Goal: Information Seeking & Learning: Learn about a topic

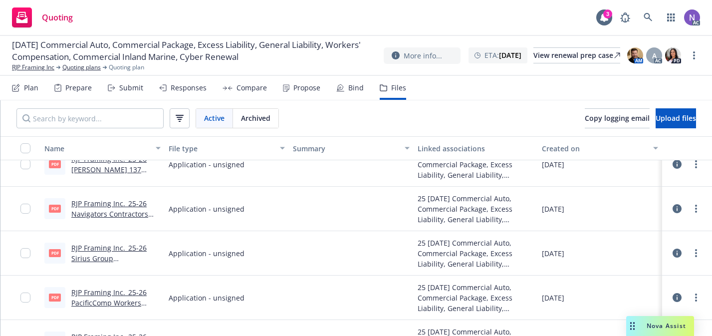
scroll to position [661, 0]
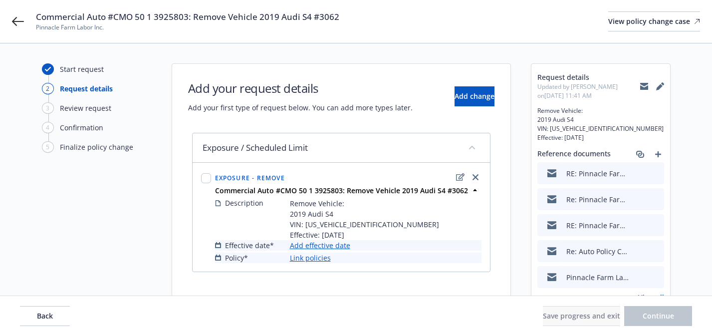
click at [344, 245] on link "Add effective date" at bounding box center [320, 245] width 60 height 10
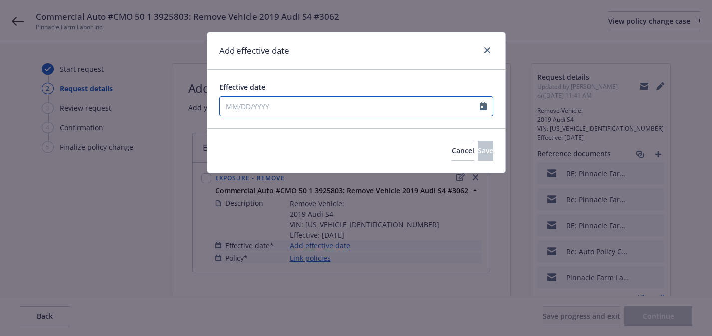
select select "9"
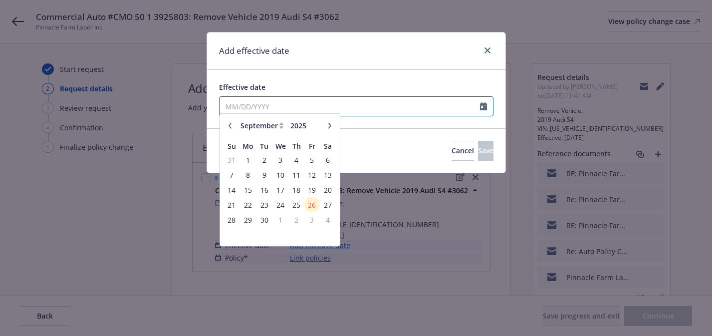
click at [360, 113] on input "Effective date" at bounding box center [350, 106] width 261 height 19
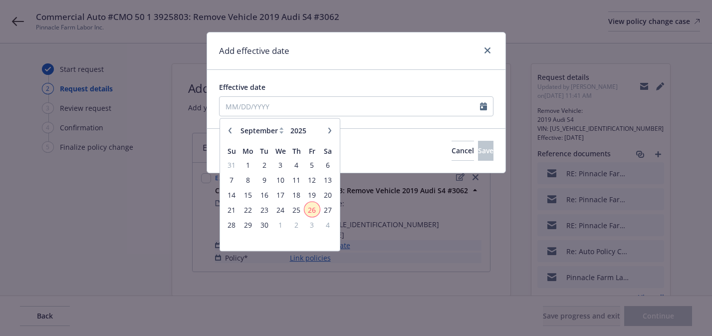
click at [307, 209] on span "26" at bounding box center [311, 209] width 13 height 12
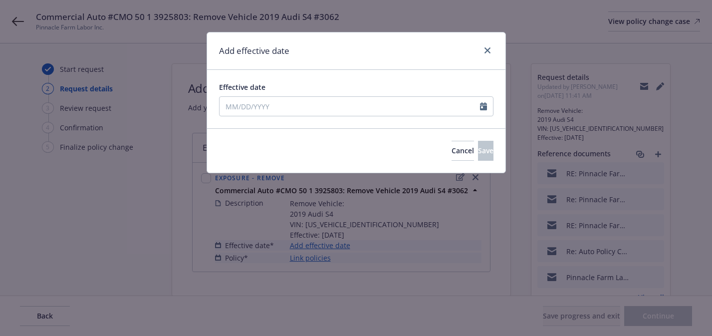
type input "[DATE]"
click at [478, 151] on button "Save" at bounding box center [485, 151] width 15 height 20
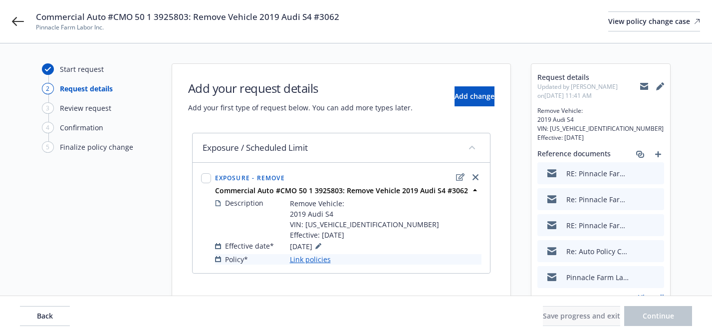
click at [319, 260] on link "Link policies" at bounding box center [310, 259] width 41 height 10
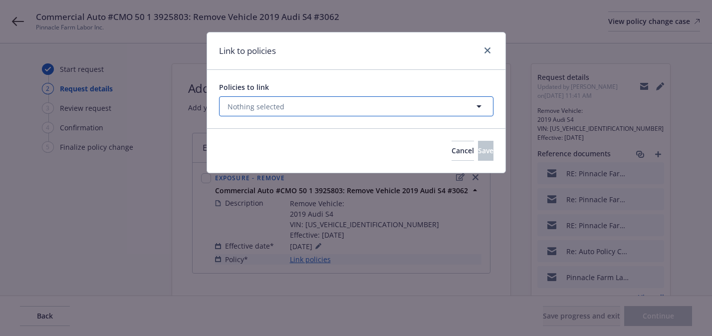
click at [332, 99] on button "Nothing selected" at bounding box center [356, 106] width 275 height 20
select select "ACTIVE"
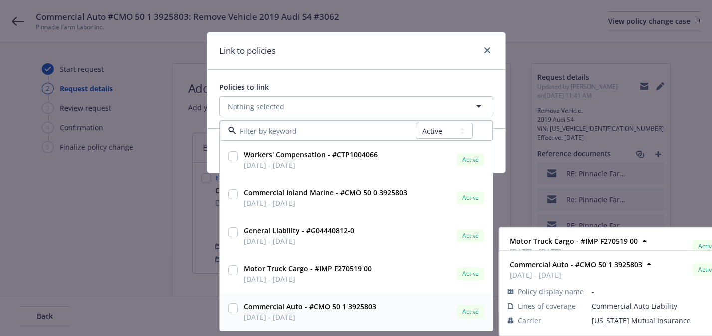
click at [332, 303] on strong "Commercial Auto - #CMO 50 1 3925803" at bounding box center [310, 305] width 132 height 9
checkbox input "true"
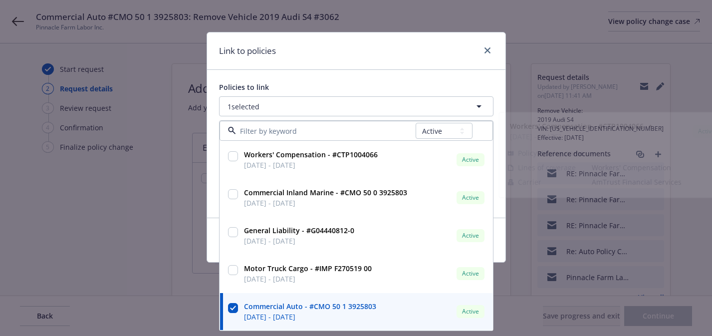
click at [398, 82] on div "Policies to link" at bounding box center [356, 87] width 275 height 10
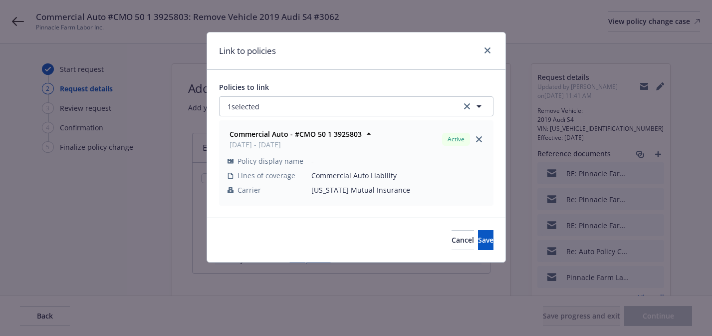
click at [482, 230] on div "Cancel Save" at bounding box center [356, 240] width 298 height 44
click at [480, 244] on button "Save" at bounding box center [485, 240] width 15 height 20
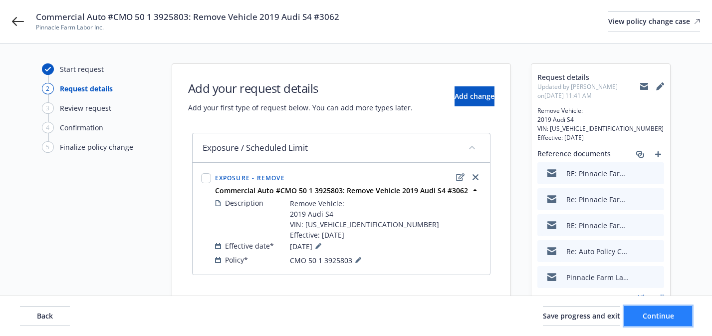
click at [659, 313] on span "Continue" at bounding box center [658, 315] width 31 height 9
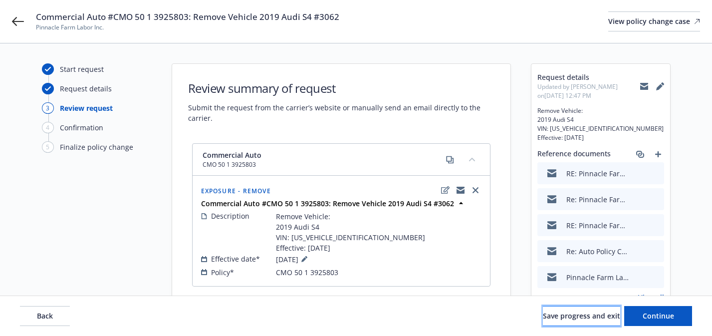
click at [552, 321] on button "Save progress and exit" at bounding box center [581, 316] width 77 height 20
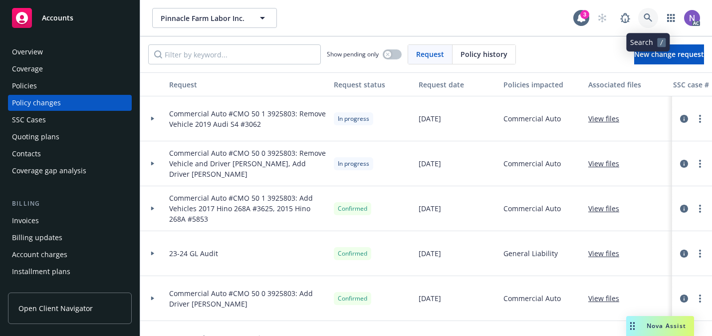
click at [652, 19] on icon at bounding box center [648, 17] width 9 height 9
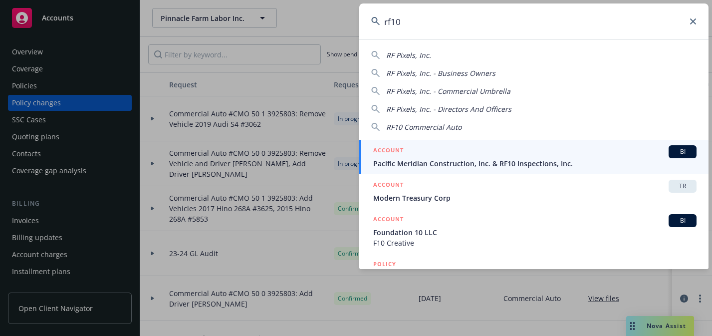
type input "rf10"
click at [500, 161] on span "Pacific Meridian Construction, Inc. & RF10 Inspections, Inc." at bounding box center [534, 163] width 323 height 10
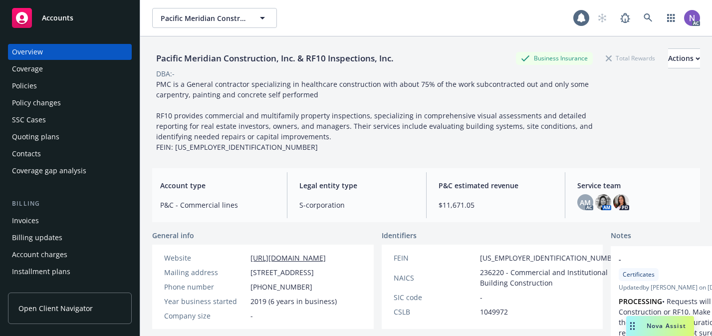
click at [91, 104] on div "Policy changes" at bounding box center [70, 103] width 116 height 16
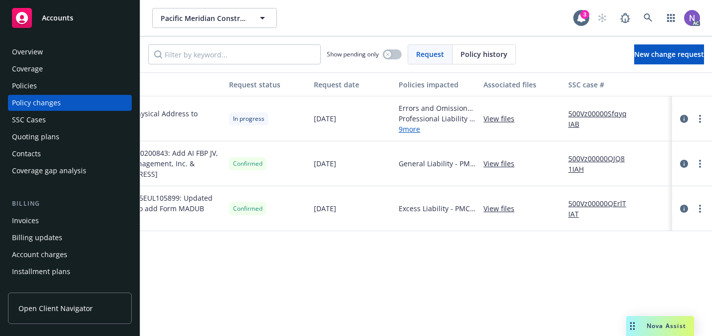
scroll to position [0, 123]
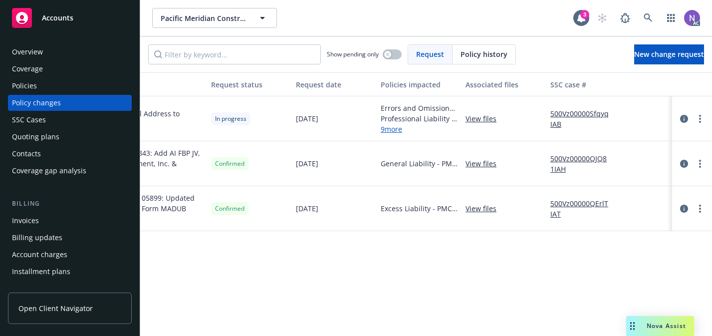
click at [601, 113] on link "500Vz00000SfqyqIAB" at bounding box center [584, 118] width 67 height 21
click at [703, 120] on link "more" at bounding box center [700, 119] width 12 height 12
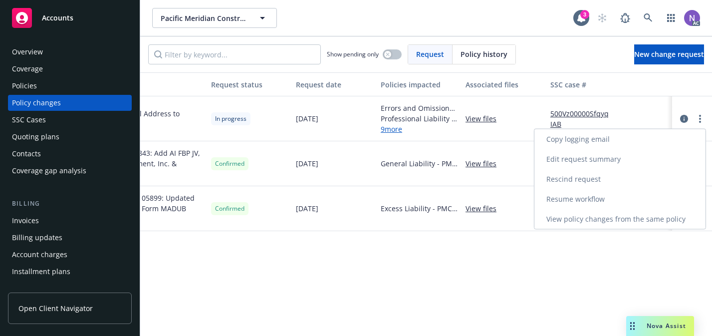
click at [651, 200] on link "Resume workflow" at bounding box center [620, 199] width 171 height 20
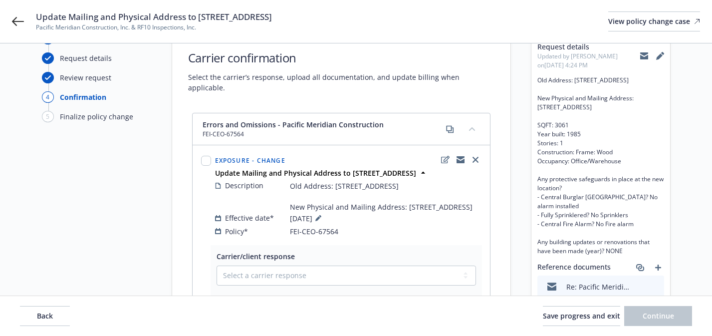
scroll to position [41, 0]
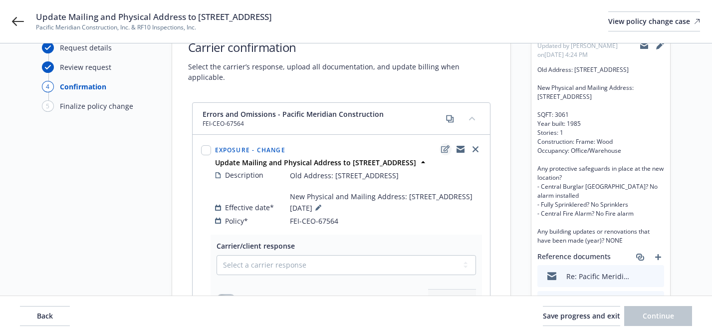
click at [444, 145] on icon "edit" at bounding box center [445, 149] width 8 height 8
type textarea "x"
select select "CHANGE"
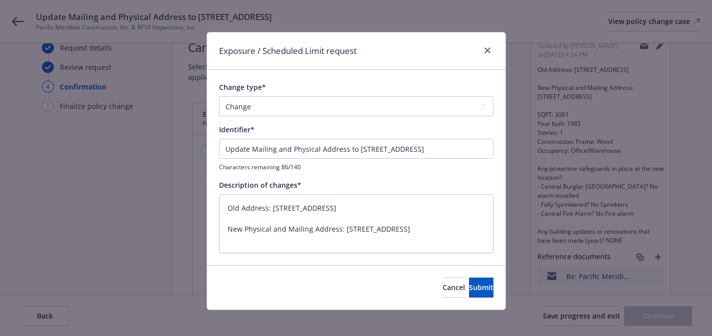
scroll to position [5, 0]
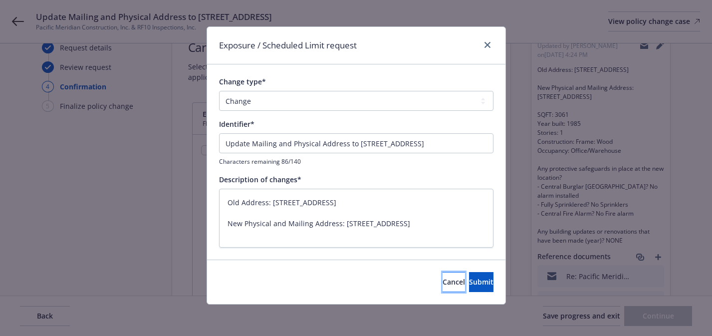
click at [443, 276] on button "Cancel" at bounding box center [454, 282] width 22 height 20
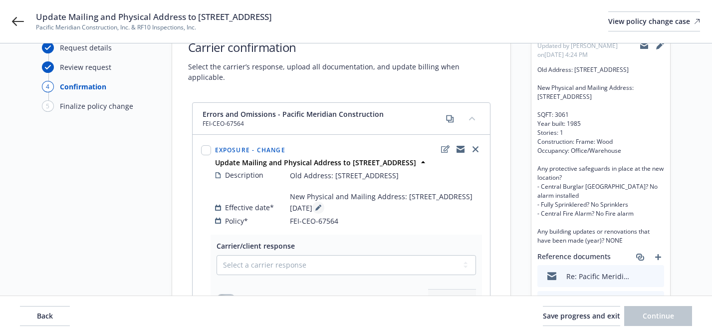
click at [320, 211] on icon at bounding box center [317, 208] width 5 height 5
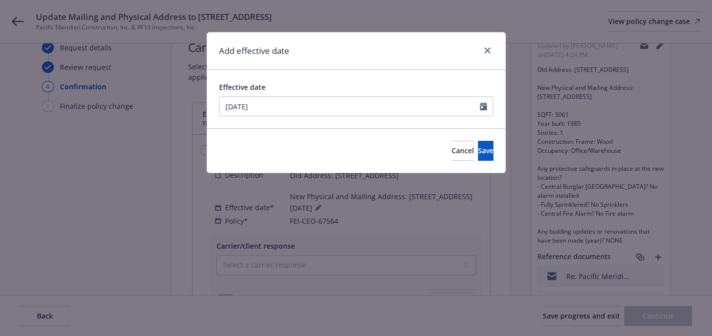
click at [316, 95] on div "Effective date 09/24/2025" at bounding box center [356, 99] width 275 height 34
click at [314, 105] on input "09/24/2025" at bounding box center [350, 106] width 261 height 19
select select "9"
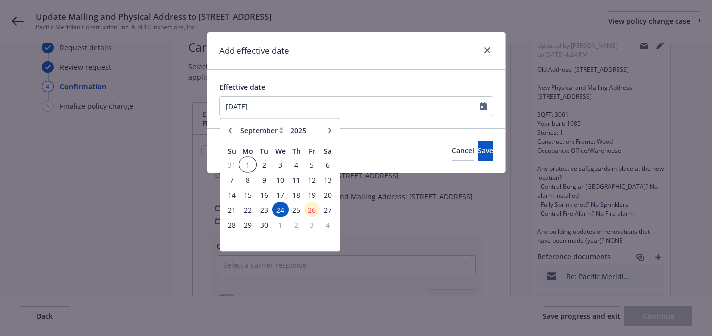
click at [252, 165] on span "1" at bounding box center [248, 164] width 15 height 12
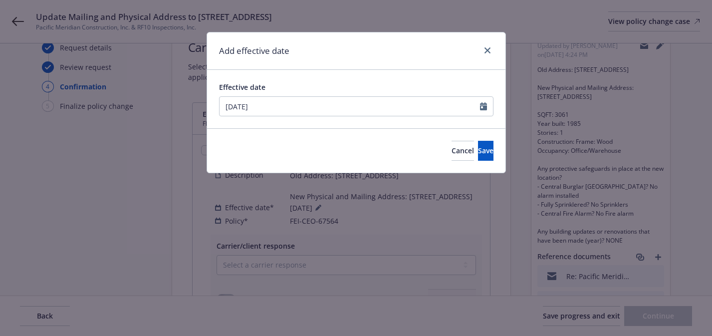
type input "09/01/2025"
click at [478, 152] on span "Save" at bounding box center [485, 150] width 15 height 9
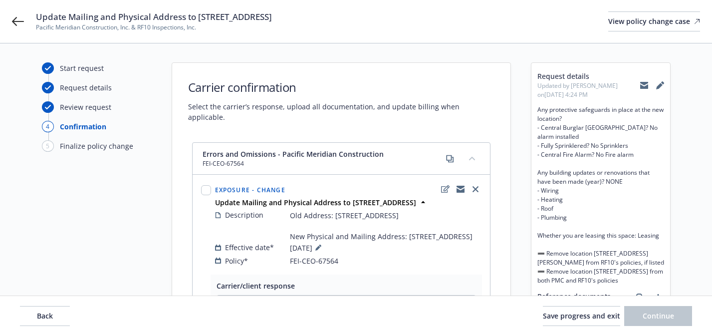
scroll to position [0, 0]
click at [657, 84] on icon at bounding box center [660, 86] width 8 height 8
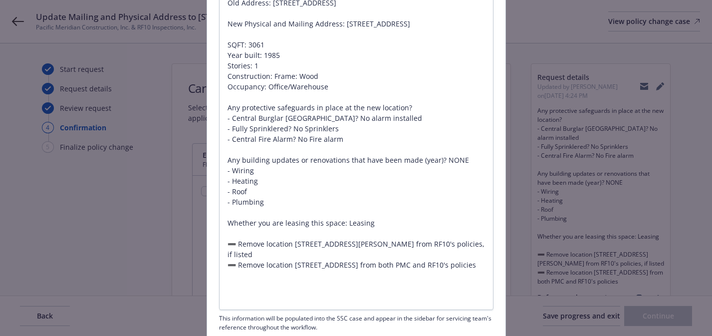
scroll to position [289, 0]
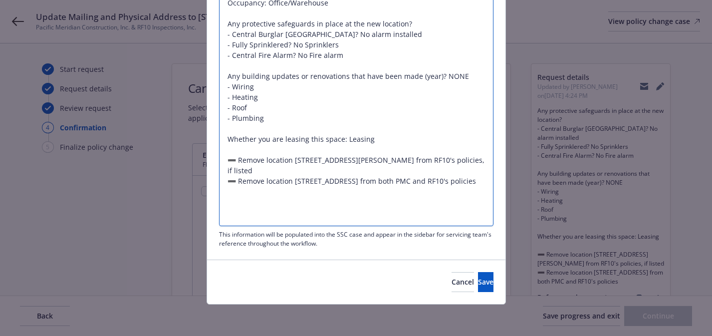
click at [423, 222] on textarea "Old Address: 1572 North Batavia Street Ste 2, Orange, CA 92865 New Physical and…" at bounding box center [356, 65] width 275 height 321
type textarea "x"
type textarea "Old Address: 1572 North Batavia Street Ste 2, Orange, CA 92865 New Physical and…"
type textarea "x"
type textarea "Old Address: 1572 North Batavia Street Ste 2, Orange, CA 92865 New Physical and…"
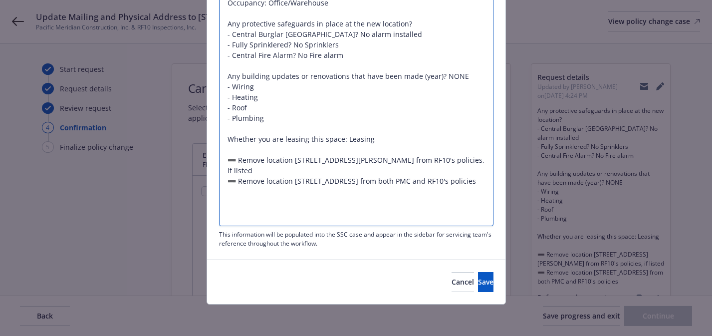
paste textarea "➖"
type textarea "x"
type textarea "Old Address: 1572 North Batavia Street Ste 2, Orange, CA 92865 New Physical and…"
type textarea "x"
type textarea "Old Address: 1572 North Batavia Street Ste 2, Orange, CA 92865 New Physical and…"
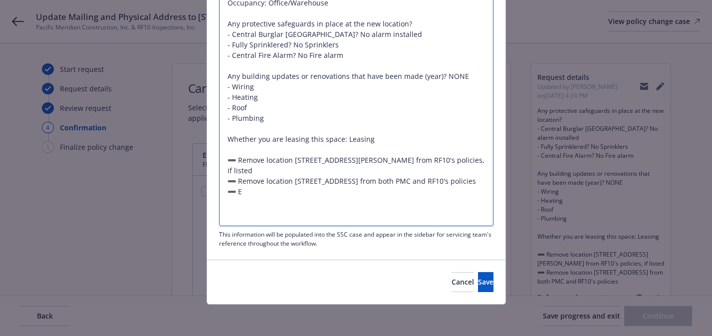
type textarea "x"
type textarea "Old Address: 1572 North Batavia Street Ste 2, Orange, CA 92865 New Physical and…"
type textarea "x"
type textarea "Old Address: 1572 North Batavia Street Ste 2, Orange, CA 92865 New Physical and…"
type textarea "x"
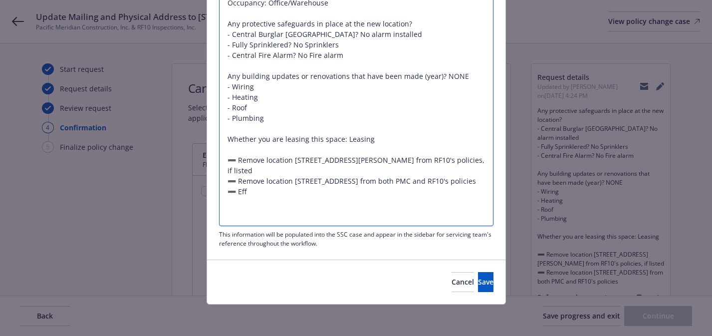
type textarea "Old Address: 1572 North Batavia Street Ste 2, Orange, CA 92865 New Physical and…"
type textarea "x"
type textarea "Old Address: 1572 North Batavia Street Ste 2, Orange, CA 92865 New Physical and…"
type textarea "x"
type textarea "Old Address: 1572 North Batavia Street Ste 2, Orange, CA 92865 New Physical and…"
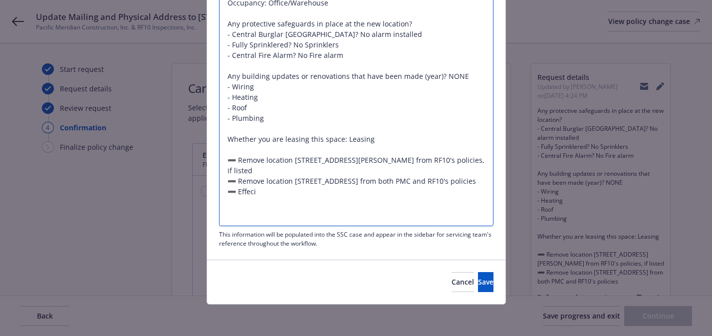
type textarea "x"
type textarea "Old Address: 1572 North Batavia Street Ste 2, Orange, CA 92865 New Physical and…"
type textarea "x"
type textarea "Old Address: 1572 North Batavia Street Ste 2, Orange, CA 92865 New Physical and…"
type textarea "x"
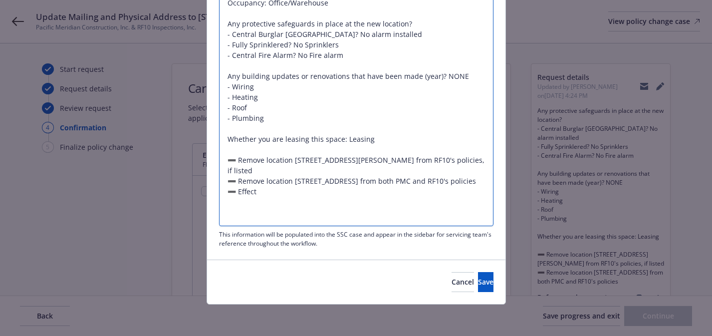
type textarea "Old Address: 1572 North Batavia Street Ste 2, Orange, CA 92865 New Physical and…"
type textarea "x"
type textarea "Old Address: 1572 North Batavia Street Ste 2, Orange, CA 92865 New Physical and…"
type textarea "x"
type textarea "Old Address: 1572 North Batavia Street Ste 2, Orange, CA 92865 New Physical and…"
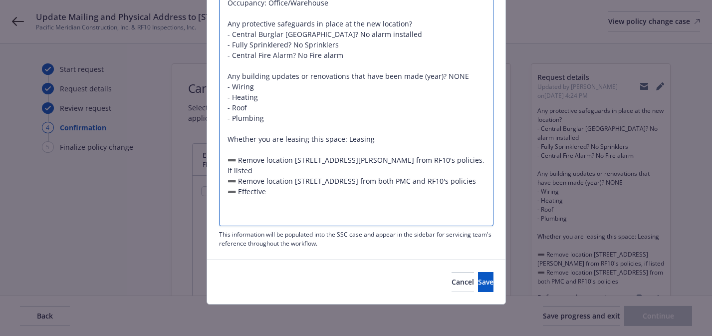
type textarea "x"
type textarea "Old Address: 1572 North Batavia Street Ste 2, Orange, CA 92865 New Physical and…"
type textarea "x"
type textarea "Old Address: 1572 North Batavia Street Ste 2, Orange, CA 92865 New Physical and…"
type textarea "x"
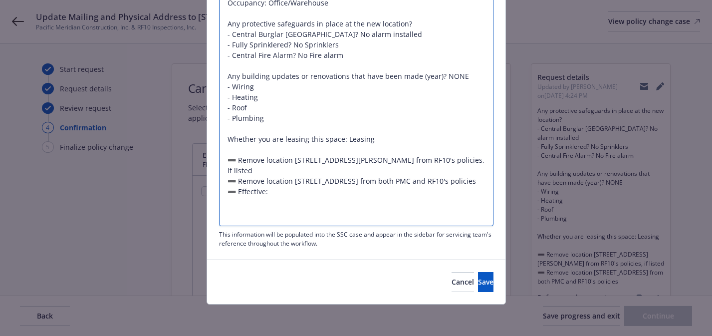
type textarea "Old Address: 1572 North Batavia Street Ste 2, Orange, CA 92865 New Physical and…"
type textarea "x"
type textarea "Old Address: 1572 North Batavia Street Ste 2, Orange, CA 92865 New Physical and…"
type textarea "x"
type textarea "Old Address: 1572 North Batavia Street Ste 2, Orange, CA 92865 New Physical and…"
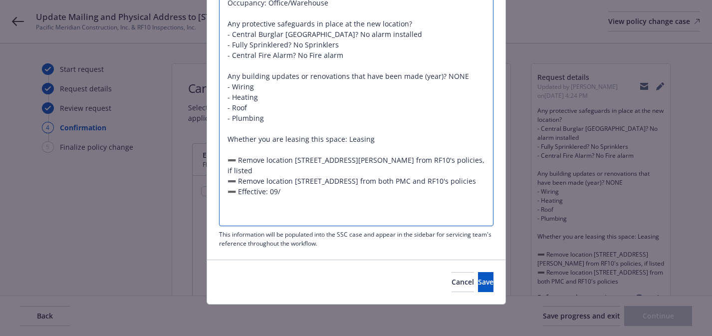
type textarea "x"
type textarea "Old Address: 1572 North Batavia Street Ste 2, Orange, CA 92865 New Physical and…"
type textarea "x"
type textarea "Old Address: 1572 North Batavia Street Ste 2, Orange, CA 92865 New Physical and…"
type textarea "x"
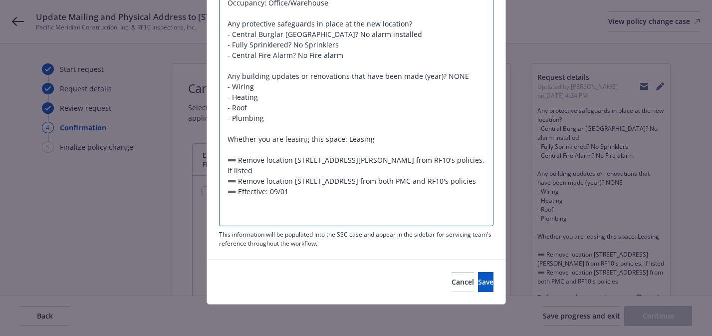
type textarea "Old Address: 1572 North Batavia Street Ste 2, Orange, CA 92865 New Physical and…"
type textarea "x"
type textarea "Old Address: 1572 North Batavia Street Ste 2, Orange, CA 92865 New Physical and…"
type textarea "x"
type textarea "Old Address: 1572 North Batavia Street Ste 2, Orange, CA 92865 New Physical and…"
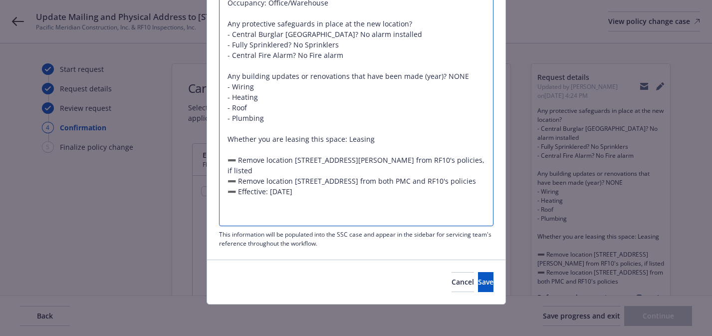
type textarea "x"
type textarea "Old Address: 1572 North Batavia Street Ste 2, Orange, CA 92865 New Physical and…"
type textarea "x"
type textarea "Old Address: 1572 North Batavia Street Ste 2, Orange, CA 92865 New Physical and…"
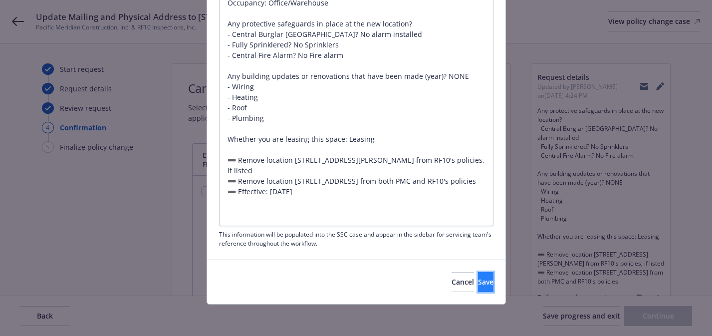
click at [478, 275] on button "Save" at bounding box center [485, 282] width 15 height 20
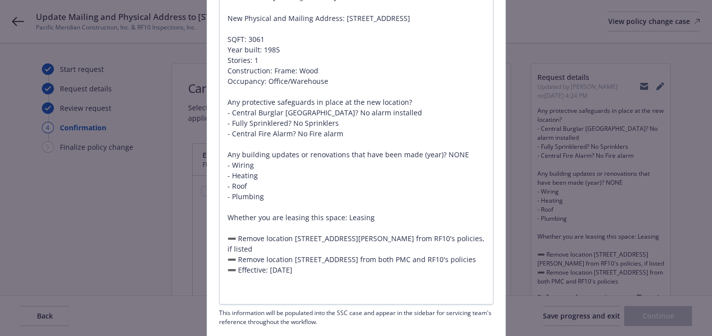
scroll to position [213, 0]
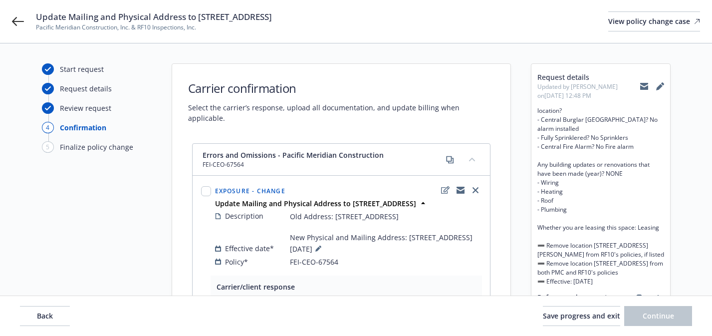
click at [664, 83] on div "Request details Updated by Angela Marquez on 09/26/2025, 12:48 PM Old Address: …" at bounding box center [601, 259] width 139 height 390
click at [659, 86] on icon at bounding box center [659, 87] width 6 height 6
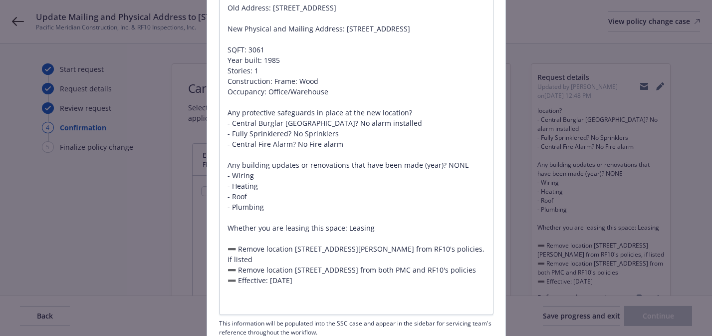
scroll to position [203, 0]
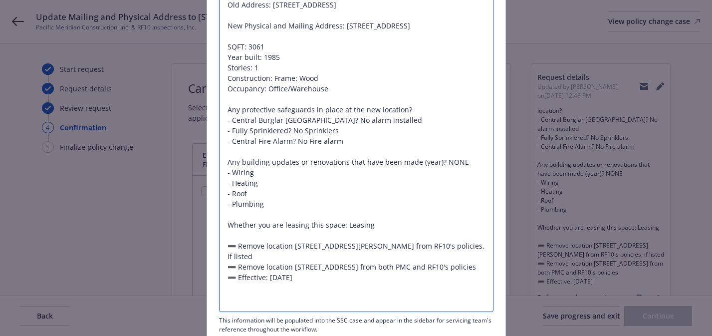
drag, startPoint x: 469, startPoint y: 174, endPoint x: 443, endPoint y: 174, distance: 26.5
click at [443, 174] on textarea "Old Address: 1572 North Batavia Street Ste 2, Orange, CA 92865 New Physical and…" at bounding box center [356, 151] width 275 height 321
type textarea "x"
type textarea "Old Address: 1572 North Batavia Street Ste 2, Orange, CA 92865 New Physical and…"
click at [417, 184] on textarea "Old Address: 1572 North Batavia Street Ste 2, Orange, CA 92865 New Physical and…" at bounding box center [356, 151] width 275 height 321
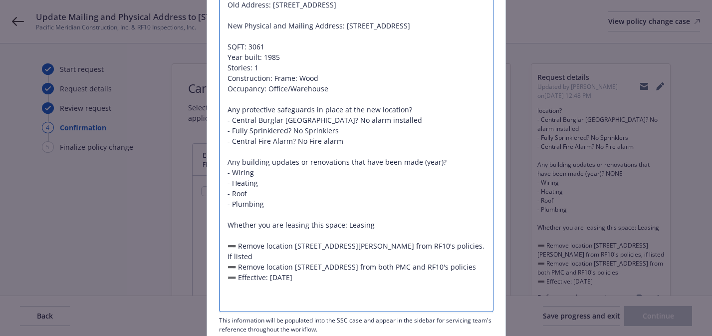
type textarea "x"
type textarea "Old Address: 1572 North Batavia Street Ste 2, Orange, CA 92865 New Physical and…"
type textarea "x"
type textarea "Old Address: 1572 North Batavia Street Ste 2, Orange, CA 92865 New Physical and…"
paste textarea "NONE"
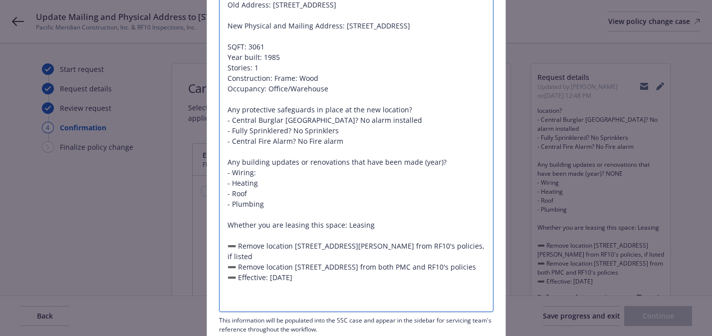
type textarea "x"
type textarea "Old Address: 1572 North Batavia Street Ste 2, Orange, CA 92865 New Physical and…"
click at [410, 194] on textarea "Old Address: 1572 North Batavia Street Ste 2, Orange, CA 92865 New Physical and…" at bounding box center [356, 151] width 275 height 321
type textarea "x"
type textarea "Old Address: 1572 North Batavia Street Ste 2, Orange, CA 92865 New Physical and…"
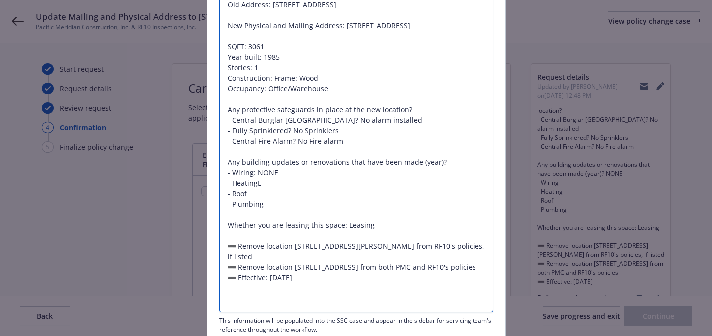
type textarea "x"
type textarea "Old Address: 1572 North Batavia Street Ste 2, Orange, CA 92865 New Physical and…"
type textarea "x"
type textarea "Old Address: 1572 North Batavia Street Ste 2, Orange, CA 92865 New Physical and…"
type textarea "x"
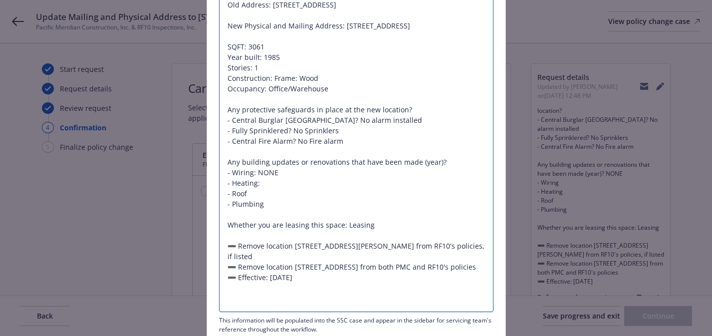
type textarea "Old Address: 1572 North Batavia Street Ste 2, Orange, CA 92865 New Physical and…"
paste textarea "NONE"
type textarea "x"
type textarea "Old Address: 1572 North Batavia Street Ste 2, Orange, CA 92865 New Physical and…"
click at [401, 201] on textarea "Old Address: 1572 North Batavia Street Ste 2, Orange, CA 92865 New Physical and…" at bounding box center [356, 151] width 275 height 321
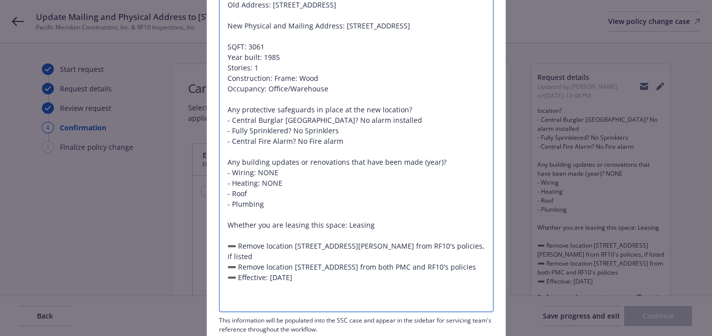
type textarea "x"
type textarea "Old Address: 1572 North Batavia Street Ste 2, Orange, CA 92865 New Physical and…"
type textarea "x"
type textarea "Old Address: 1572 North Batavia Street Ste 2, Orange, CA 92865 New Physical and…"
type textarea "x"
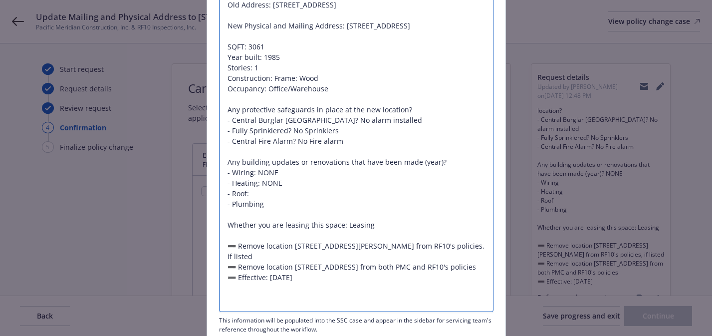
type textarea "Old Address: 1572 North Batavia Street Ste 2, Orange, CA 92865 New Physical and…"
paste textarea "NONE"
type textarea "x"
type textarea "Old Address: 1572 North Batavia Street Ste 2, Orange, CA 92865 New Physical and…"
click at [365, 212] on textarea "Old Address: 1572 North Batavia Street Ste 2, Orange, CA 92865 New Physical and…" at bounding box center [356, 151] width 275 height 321
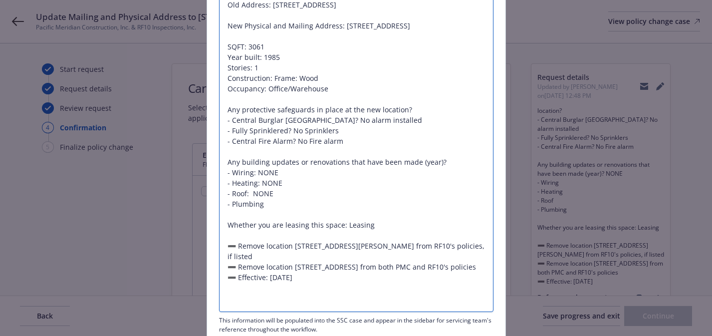
type textarea "x"
type textarea "Old Address: 1572 North Batavia Street Ste 2, Orange, CA 92865 New Physical and…"
type textarea "x"
type textarea "Old Address: 1572 North Batavia Street Ste 2, Orange, CA 92865 New Physical and…"
paste textarea "NONE"
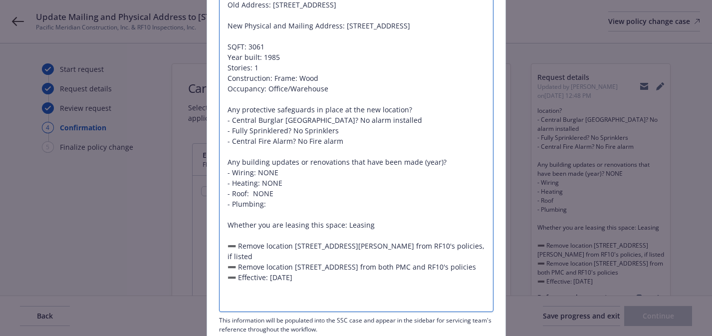
type textarea "x"
type textarea "Old Address: 1572 North Batavia Street Ste 2, Orange, CA 92865 New Physical and…"
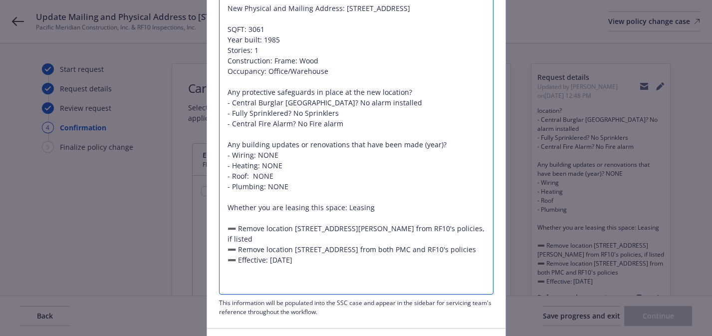
scroll to position [222, 0]
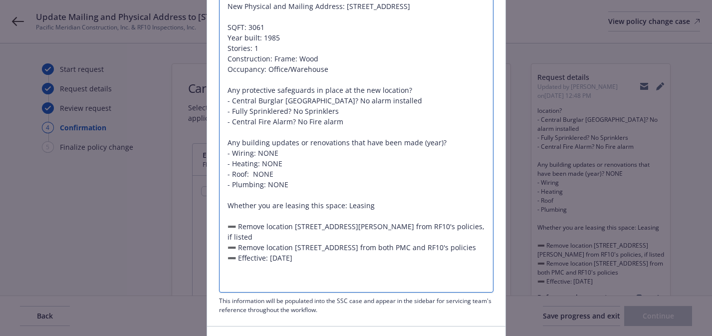
drag, startPoint x: 343, startPoint y: 219, endPoint x: 224, endPoint y: 215, distance: 119.8
click at [224, 215] on textarea "Old Address: 1572 North Batavia Street Ste 2, Orange, CA 92865 New Physical and…" at bounding box center [356, 132] width 275 height 321
type textarea "x"
type textarea "Old Address: 1572 North Batavia Street Ste 2, Orange, CA 92865 New Physical and…"
type textarea "x"
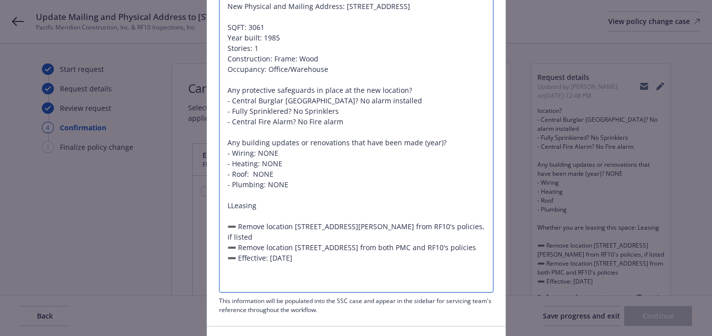
type textarea "Old Address: 1572 North Batavia Street Ste 2, Orange, CA 92865 New Physical and…"
type textarea "x"
type textarea "Old Address: 1572 North Batavia Street Ste 2, Orange, CA 92865 New Physical and…"
type textarea "x"
type textarea "Old Address: 1572 North Batavia Street Ste 2, Orange, CA 92865 New Physical and…"
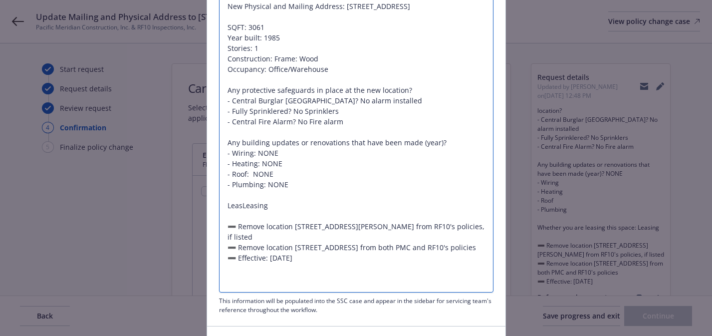
type textarea "x"
type textarea "Old Address: 1572 North Batavia Street Ste 2, Orange, CA 92865 New Physical and…"
type textarea "x"
type textarea "Old Address: 1572 North Batavia Street Ste 2, Orange, CA 92865 New Physical and…"
type textarea "x"
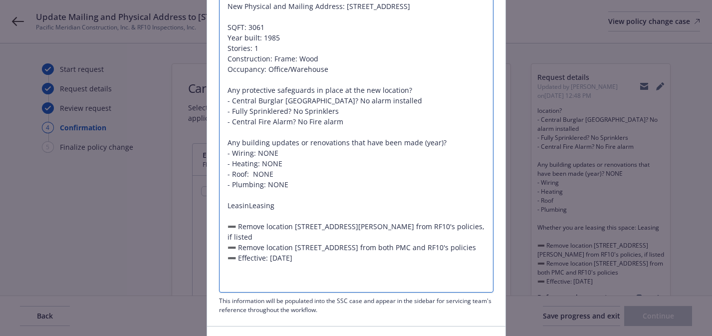
type textarea "Old Address: 1572 North Batavia Street Ste 2, Orange, CA 92865 New Physical and…"
type textarea "x"
type textarea "Old Address: 1572 North Batavia Street Ste 2, Orange, CA 92865 New Physical and…"
type textarea "x"
type textarea "Old Address: 1572 North Batavia Street Ste 2, Orange, CA 92865 New Physical and…"
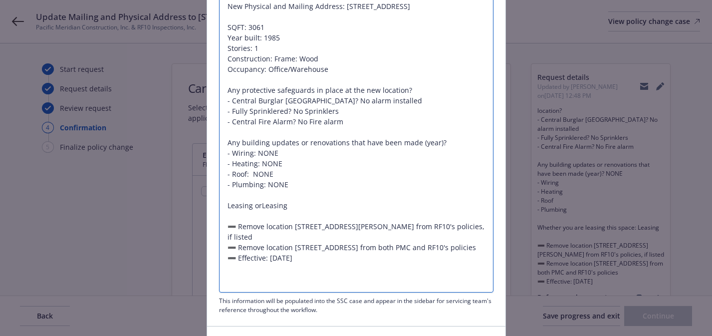
type textarea "x"
type textarea "Old Address: 1572 North Batavia Street Ste 2, Orange, CA 92865 New Physical and…"
type textarea "x"
type textarea "Old Address: 1572 North Batavia Street Ste 2, Orange, CA 92865 New Physical and…"
type textarea "x"
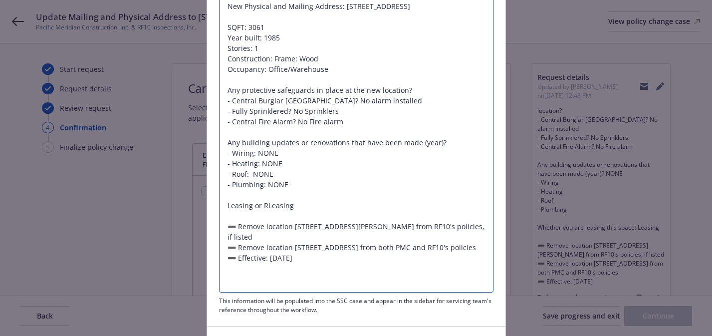
type textarea "Old Address: 1572 North Batavia Street Ste 2, Orange, CA 92865 New Physical and…"
type textarea "x"
type textarea "Old Address: 1572 North Batavia Street Ste 2, Orange, CA 92865 New Physical and…"
type textarea "x"
type textarea "Old Address: 1572 North Batavia Street Ste 2, Orange, CA 92865 New Physical and…"
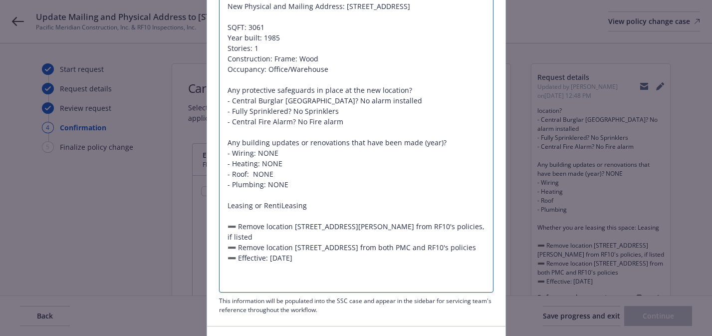
type textarea "x"
type textarea "Old Address: 1572 North Batavia Street Ste 2, Orange, CA 92865 New Physical and…"
type textarea "x"
type textarea "Old Address: 1572 North Batavia Street Ste 2, Orange, CA 92865 New Physical and…"
type textarea "x"
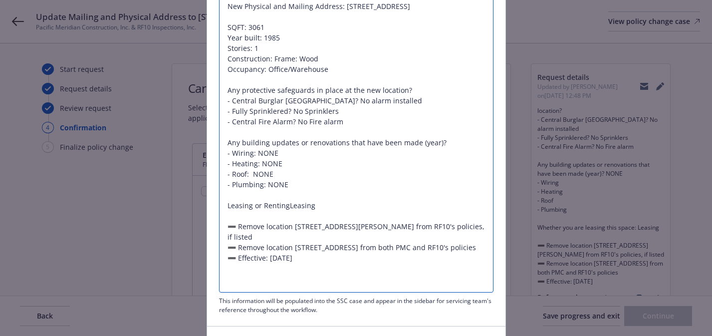
type textarea "Old Address: 1572 North Batavia Street Ste 2, Orange, CA 92865 New Physical and…"
type textarea "x"
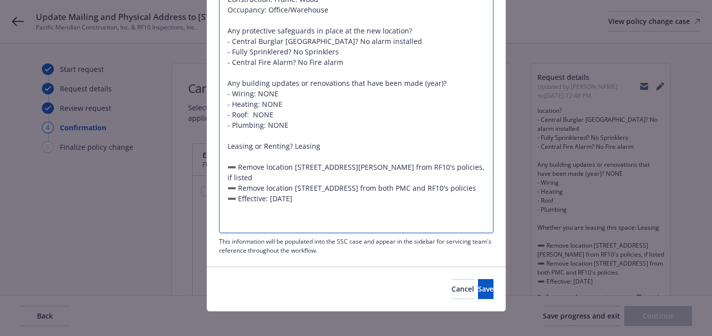
scroll to position [289, 0]
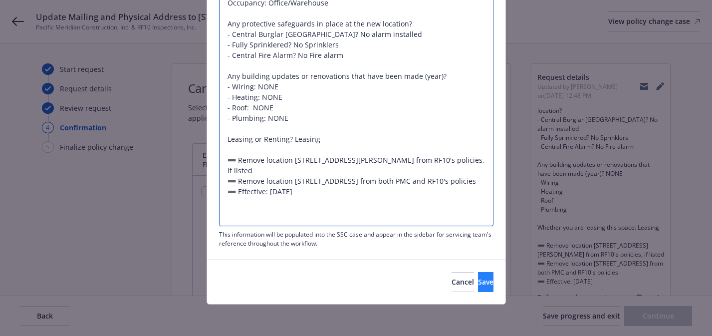
type textarea "Old Address: 1572 North Batavia Street Ste 2, Orange, CA 92865 New Physical and…"
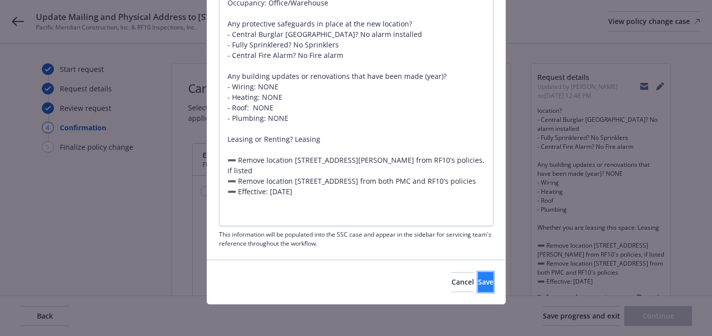
click at [478, 282] on button "Save" at bounding box center [485, 282] width 15 height 20
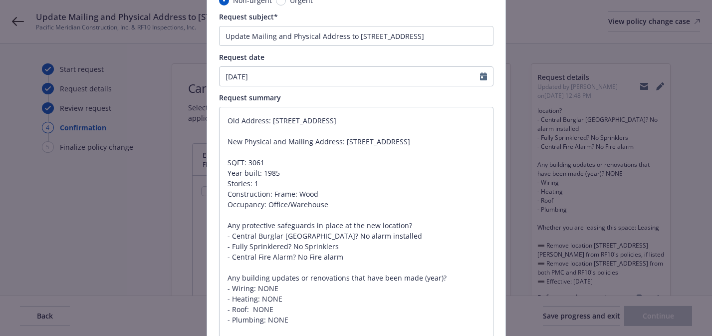
scroll to position [0, 0]
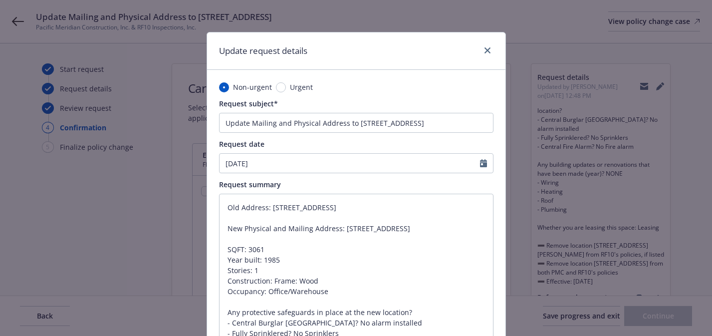
type textarea "x"
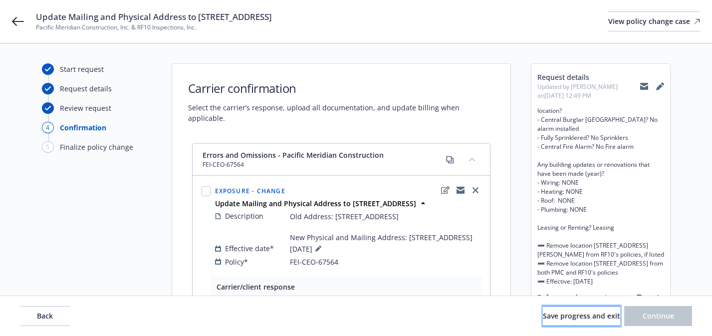
click at [588, 316] on span "Save progress and exit" at bounding box center [581, 315] width 77 height 9
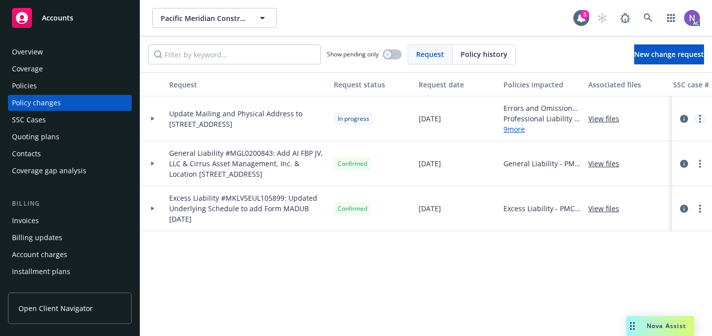
click at [703, 117] on link "more" at bounding box center [700, 119] width 12 height 12
click at [658, 134] on link "Copy logging email" at bounding box center [620, 139] width 171 height 20
click at [85, 83] on div "Policies" at bounding box center [70, 86] width 116 height 16
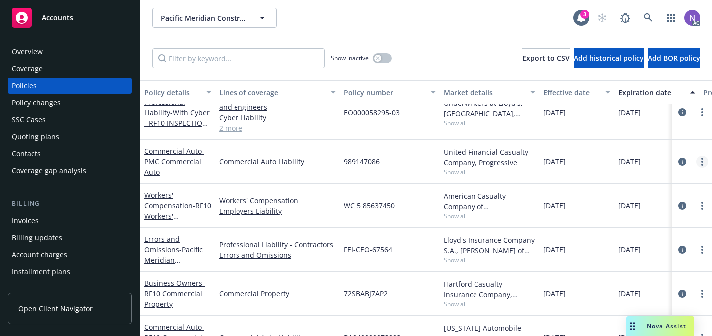
scroll to position [111, 0]
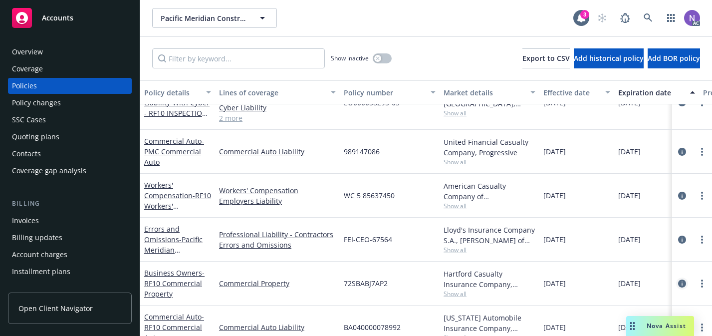
click at [684, 288] on link "circleInformation" at bounding box center [682, 284] width 12 height 12
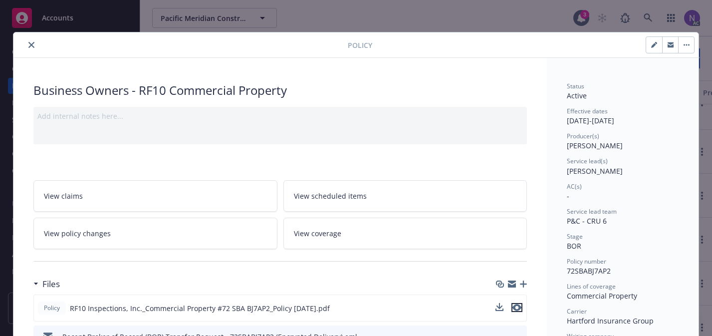
click at [518, 304] on icon "preview file" at bounding box center [517, 307] width 9 height 7
click at [35, 41] on button "close" at bounding box center [31, 45] width 12 height 12
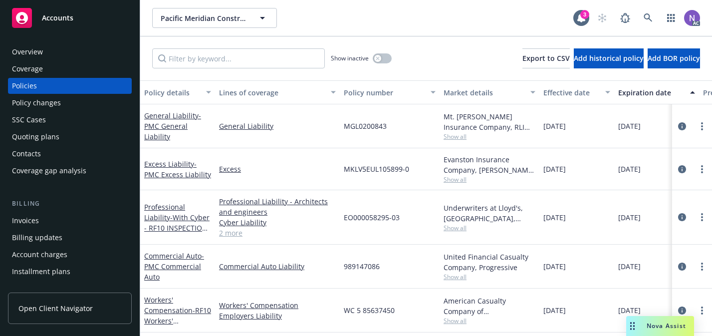
scroll to position [0, 0]
click at [685, 125] on icon "circleInformation" at bounding box center [682, 126] width 8 height 8
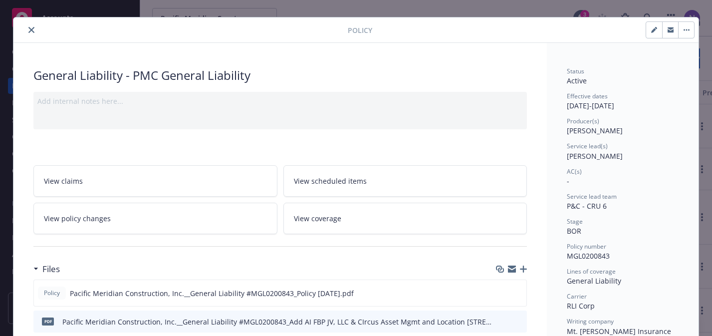
scroll to position [21, 0]
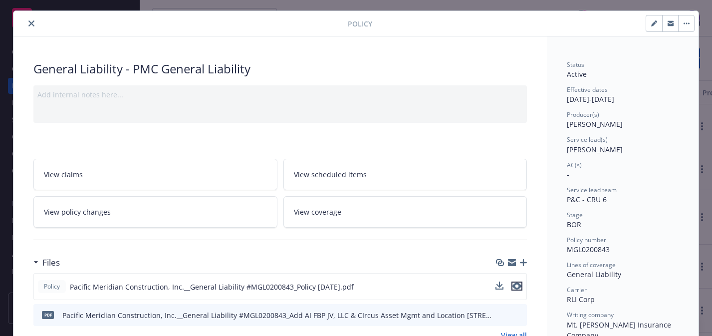
click at [520, 286] on icon "preview file" at bounding box center [517, 286] width 9 height 7
click at [31, 26] on icon "close" at bounding box center [31, 23] width 6 height 6
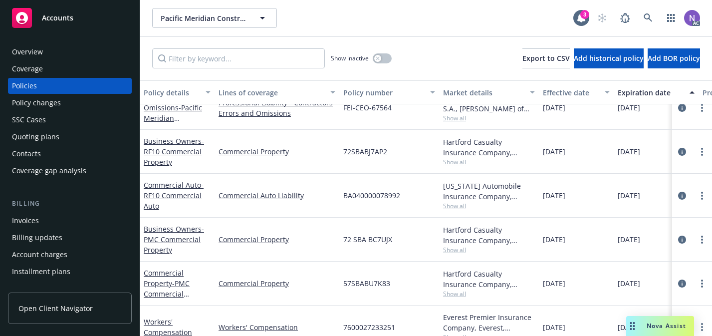
scroll to position [235, 0]
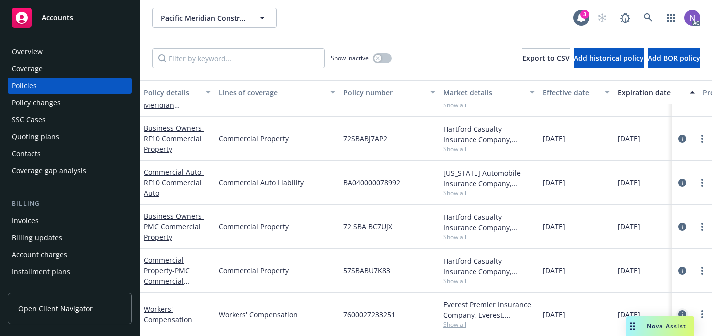
click at [683, 314] on icon "circleInformation" at bounding box center [682, 314] width 8 height 8
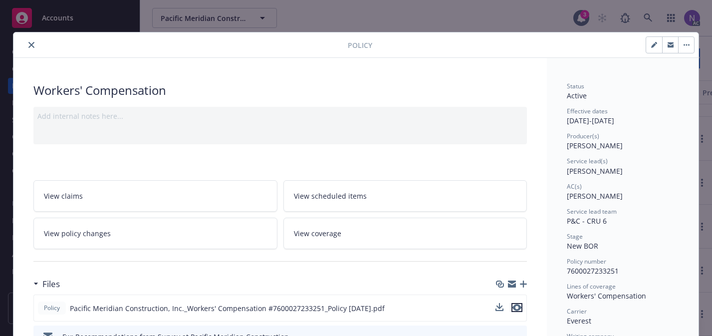
click at [518, 308] on icon "preview file" at bounding box center [517, 307] width 9 height 7
click at [31, 45] on icon "close" at bounding box center [31, 45] width 6 height 6
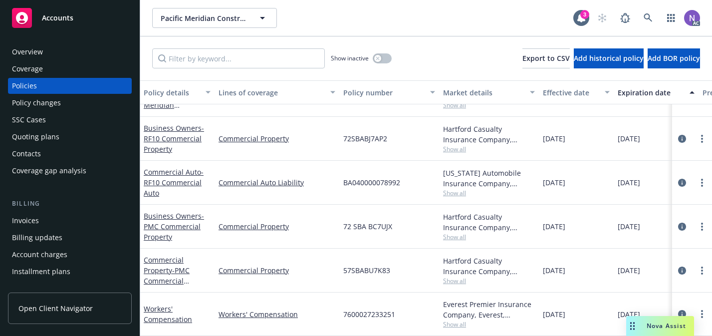
click at [82, 131] on div "Quoting plans" at bounding box center [70, 137] width 116 height 16
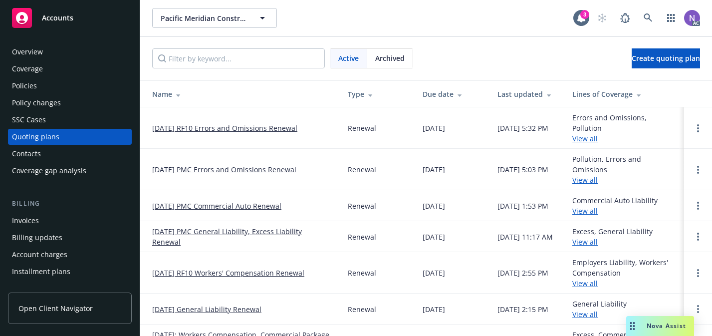
click at [266, 234] on link "[DATE] PMC General Liability, Excess Liability Renewal" at bounding box center [242, 236] width 180 height 21
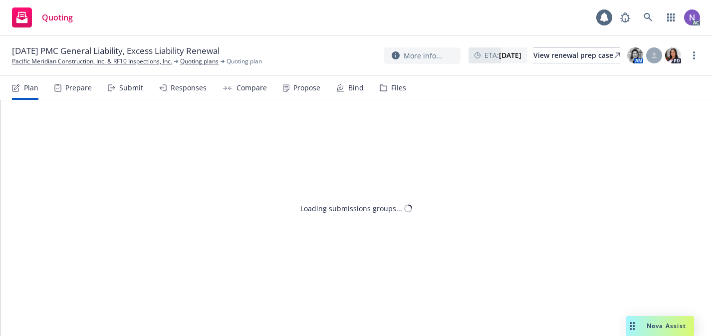
click at [382, 88] on icon at bounding box center [383, 87] width 7 height 7
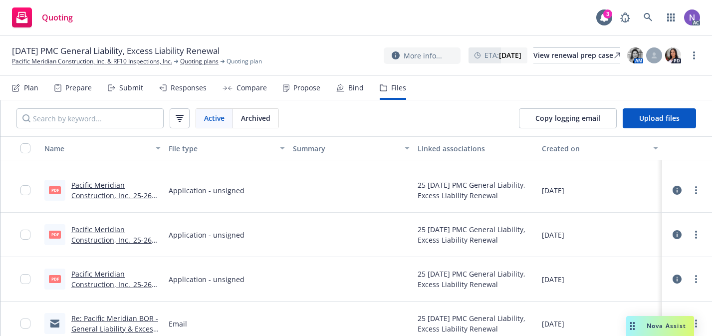
scroll to position [1264, 0]
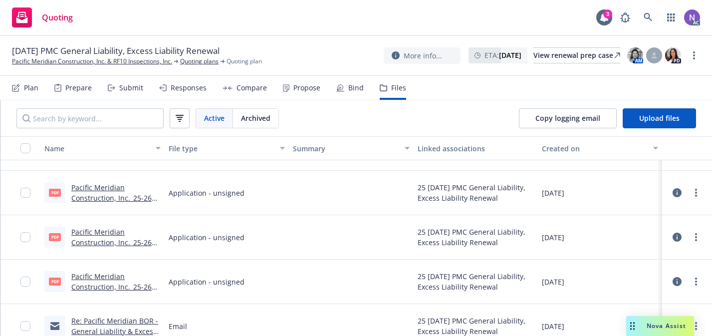
click at [139, 198] on link "Pacific Meridian Construction, Inc._25-26 [PERSON_NAME] Contractors Questionnai…" at bounding box center [111, 208] width 80 height 51
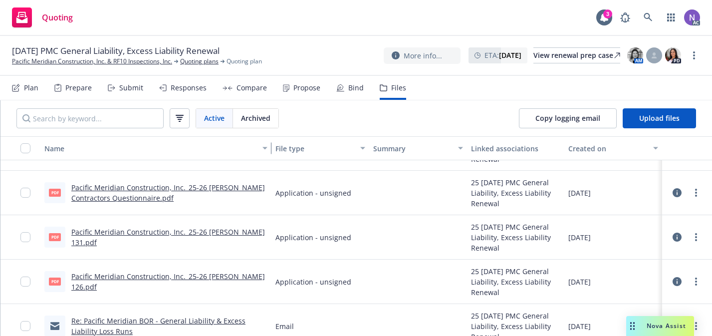
drag, startPoint x: 159, startPoint y: 153, endPoint x: 269, endPoint y: 173, distance: 111.7
click at [269, 173] on div "Name File type Summary Linked associations Created on pdf Pacific Meridian Cons…" at bounding box center [356, 236] width 712 height 200
click at [227, 284] on link "Pacific Meridian Construction, Inc._25-26 [PERSON_NAME] 126.pdf" at bounding box center [168, 282] width 194 height 20
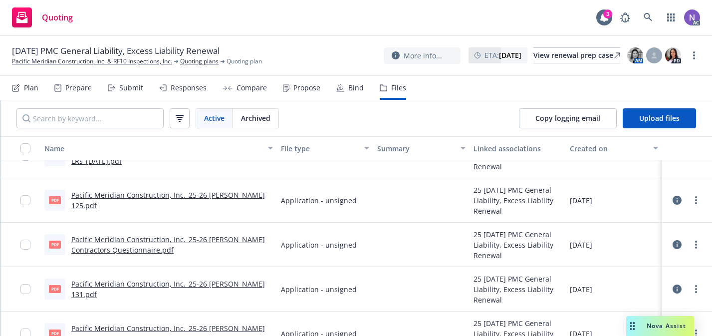
scroll to position [1212, 0]
click at [209, 200] on link "Pacific Meridian Construction, Inc._25-26 [PERSON_NAME] 125.pdf" at bounding box center [168, 201] width 194 height 20
click at [132, 64] on link "Pacific Meridian Construction, Inc. & RF10 Inspections, Inc." at bounding box center [92, 61] width 160 height 9
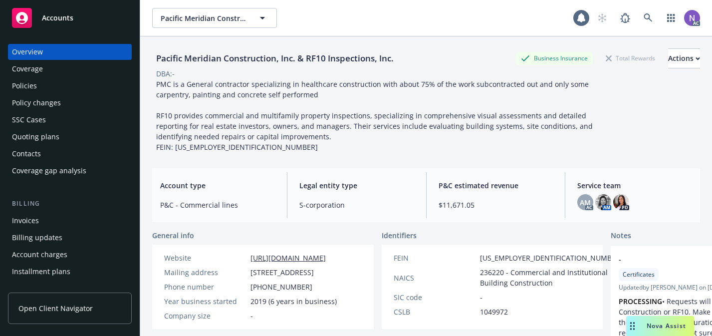
click at [103, 84] on div "Policies" at bounding box center [70, 86] width 116 height 16
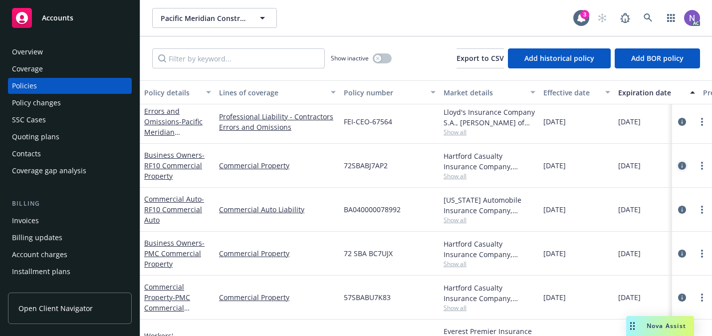
scroll to position [211, 0]
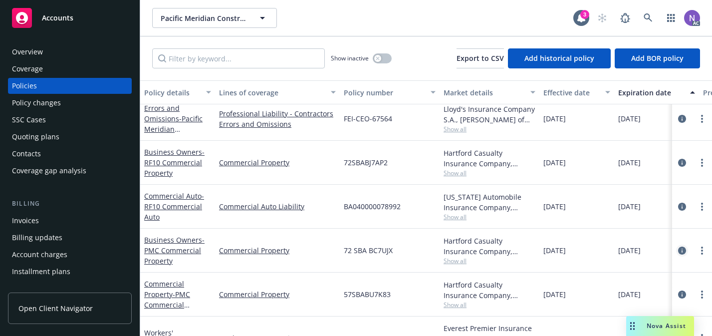
click at [684, 249] on icon "circleInformation" at bounding box center [682, 251] width 8 height 8
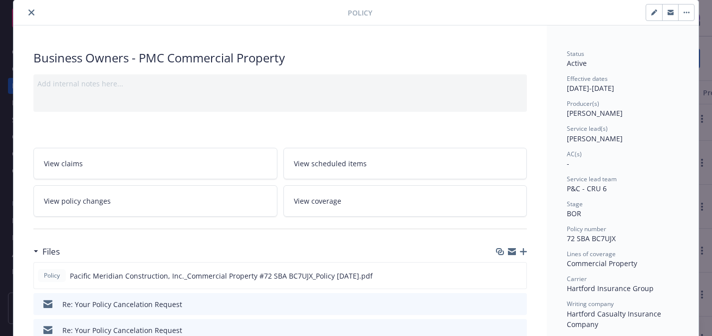
scroll to position [34, 0]
click at [519, 275] on icon "preview file" at bounding box center [517, 273] width 9 height 7
